Goal: Task Accomplishment & Management: Use online tool/utility

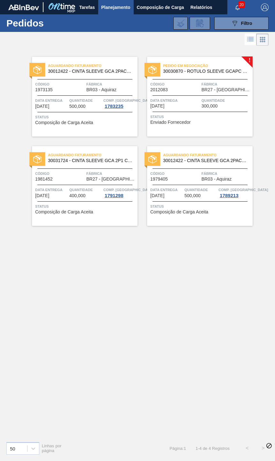
click at [208, 107] on span "300,000" at bounding box center [209, 106] width 16 height 5
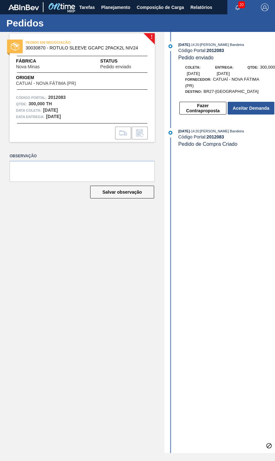
click at [164, 308] on div "[DATE] 14:20 : [PERSON_NAME] Bandeira Código Portal: 2012083 Pedido enviado Col…" at bounding box center [219, 242] width 110 height 421
click at [249, 102] on button "Aceitar Demanda" at bounding box center [250, 108] width 47 height 13
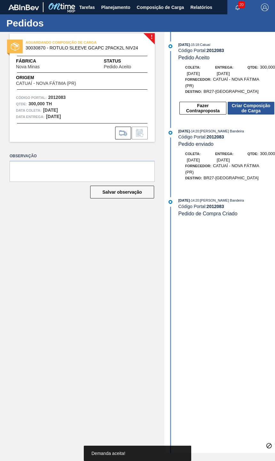
click at [262, 102] on button "Criar Composição de Carga" at bounding box center [250, 108] width 47 height 13
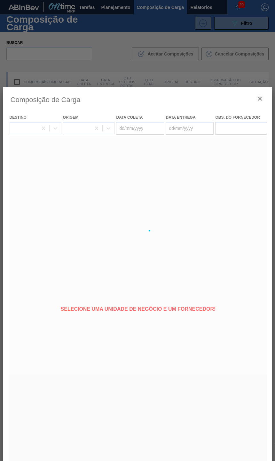
type coleta "[DATE]"
type entrega "[DATE]"
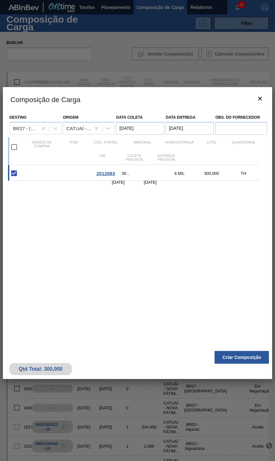
click at [250, 364] on button "Criar Composição" at bounding box center [241, 357] width 54 height 13
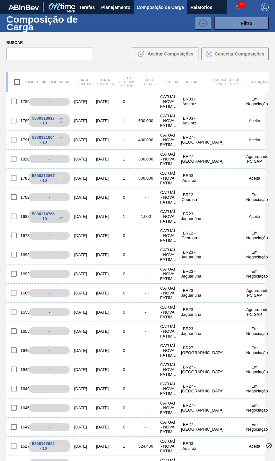
scroll to position [0, 3]
click at [116, 4] on span "Planejamento" at bounding box center [115, 8] width 29 height 8
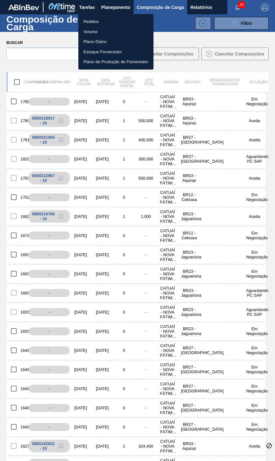
click at [101, 21] on li "Pedidos" at bounding box center [115, 22] width 75 height 10
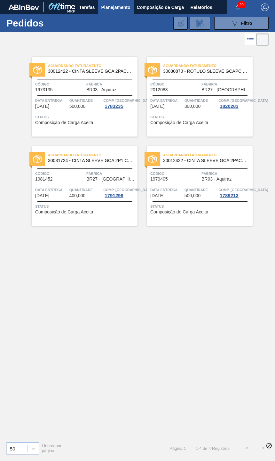
click at [231, 124] on div "Aguardando Faturamento 30030870 - ROTULO SLEEVE GCAPC 2PACK2L NIV24 Código 2012…" at bounding box center [199, 97] width 105 height 80
